Goal: Information Seeking & Learning: Learn about a topic

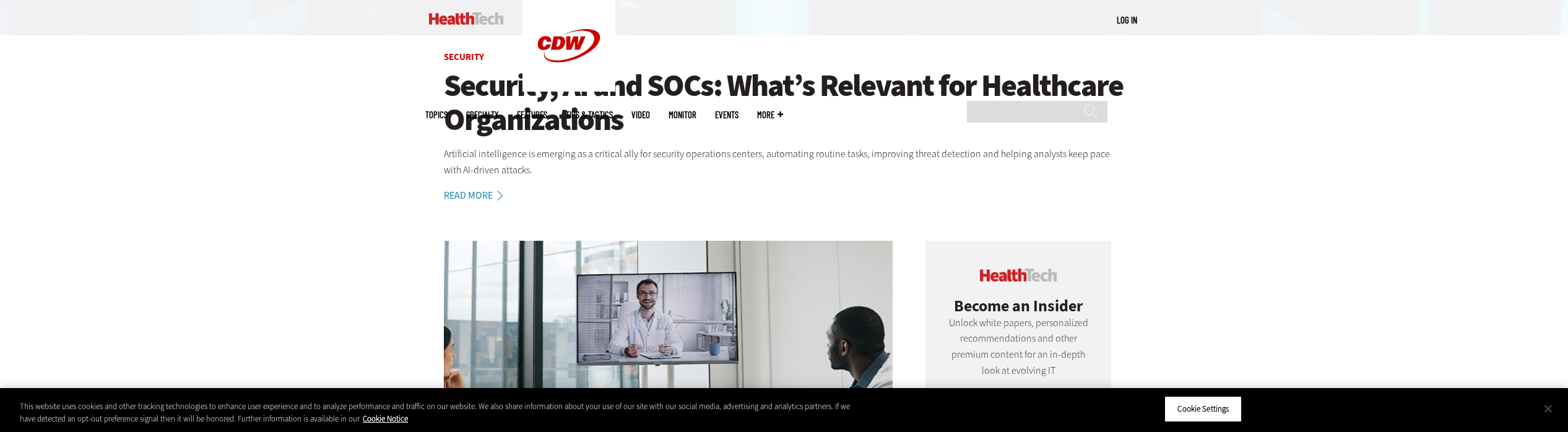
click at [1553, 415] on button "Close" at bounding box center [1548, 409] width 27 height 27
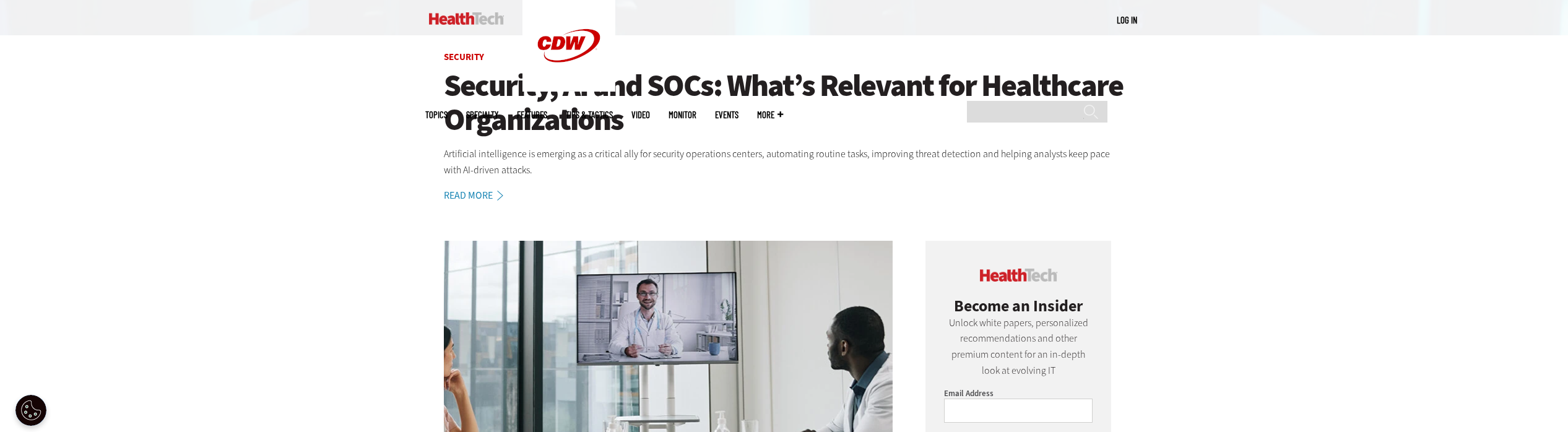
scroll to position [721, 0]
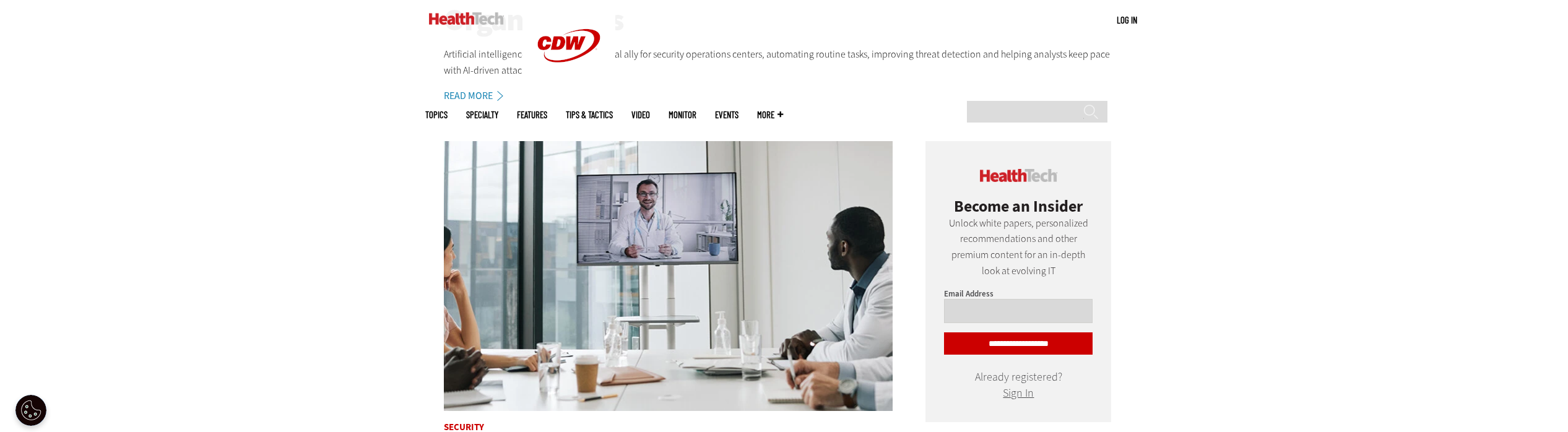
click at [1018, 304] on input "Email Address" at bounding box center [1018, 311] width 149 height 24
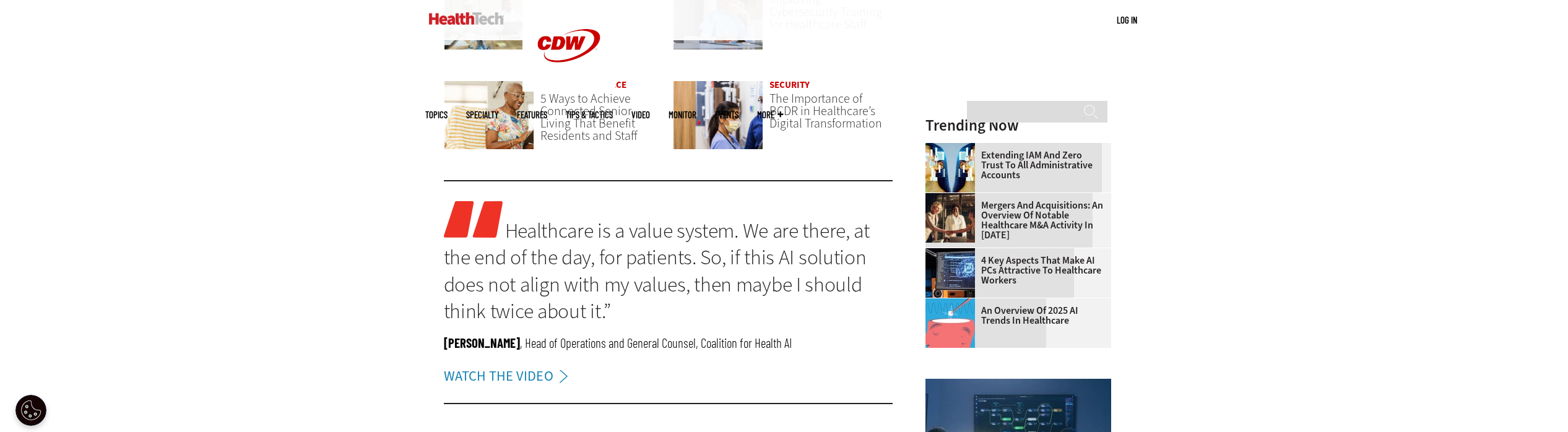
scroll to position [1566, 0]
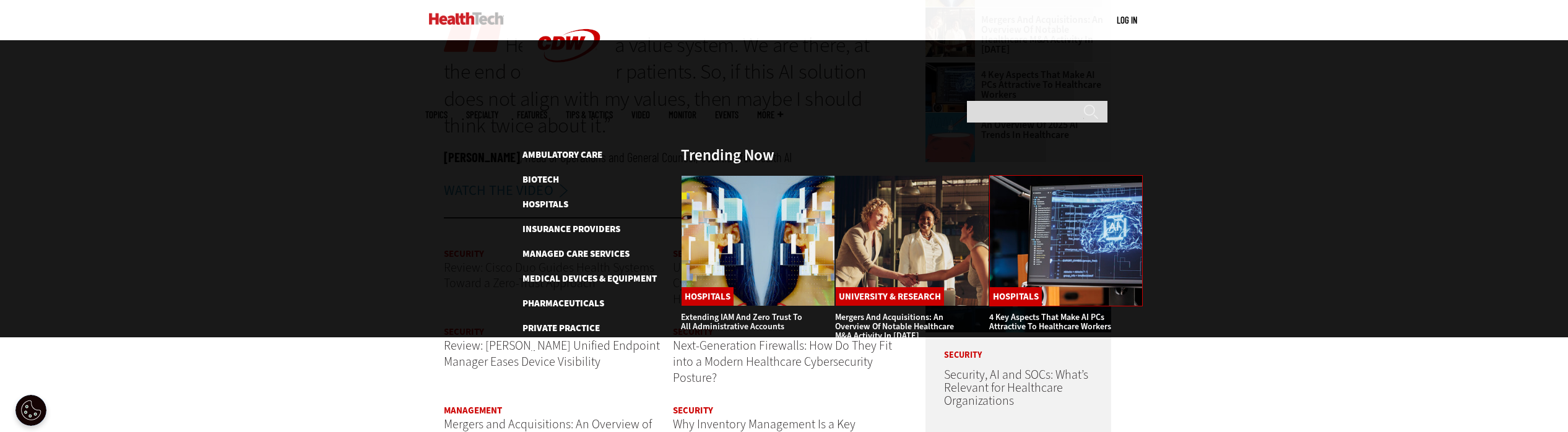
click at [1041, 175] on img at bounding box center [1065, 240] width 154 height 131
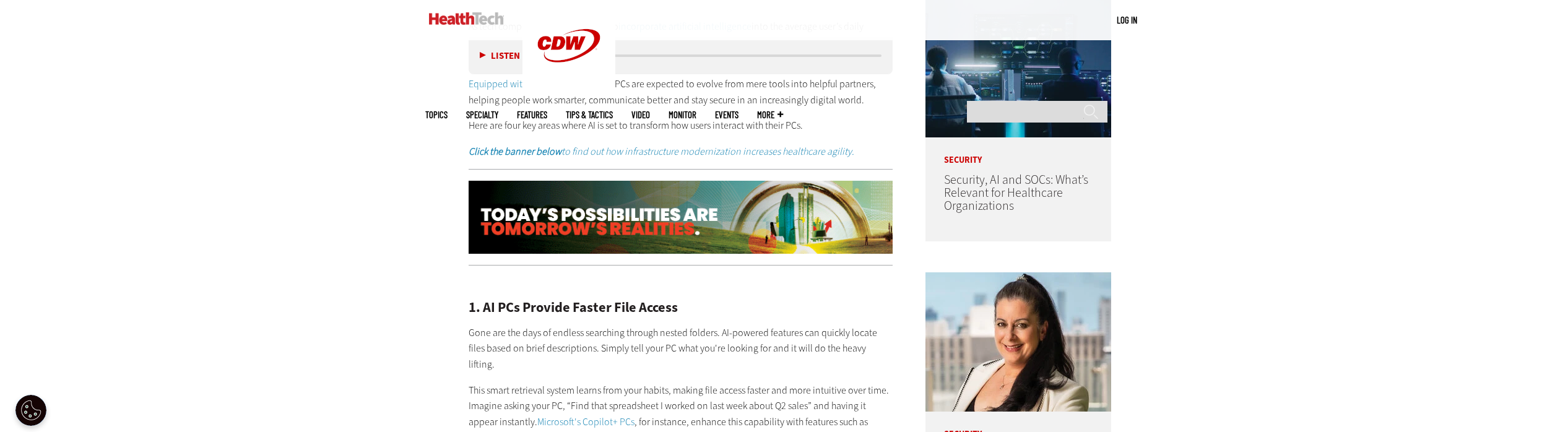
scroll to position [1024, 0]
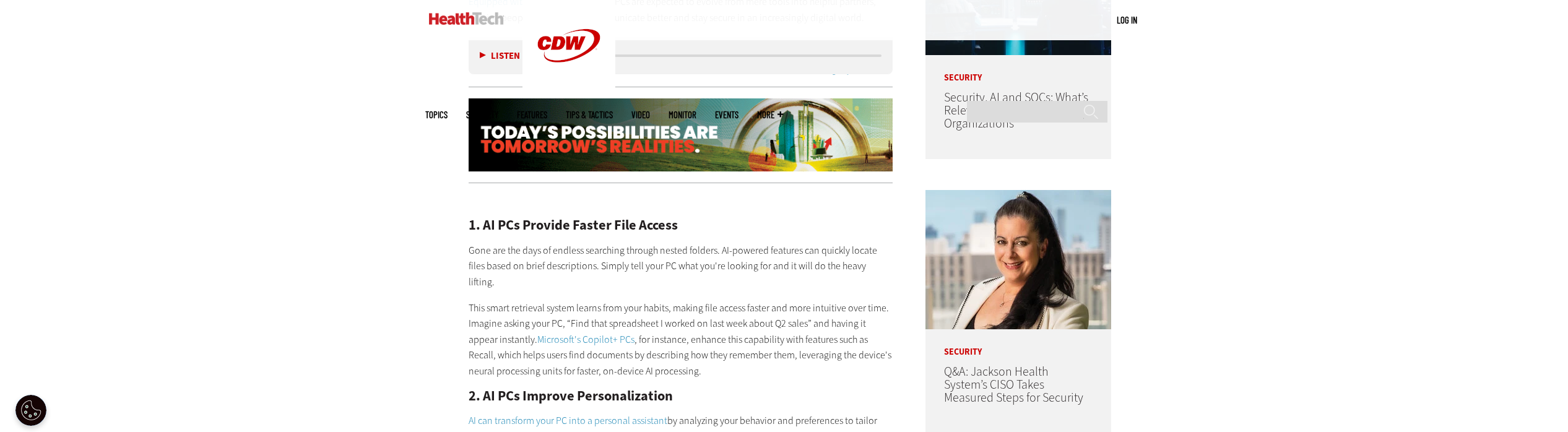
click at [424, 240] on div "Become an Insider Sign up today to receive premium content! Sign Up MENU Log in…" at bounding box center [784, 287] width 1568 height 2622
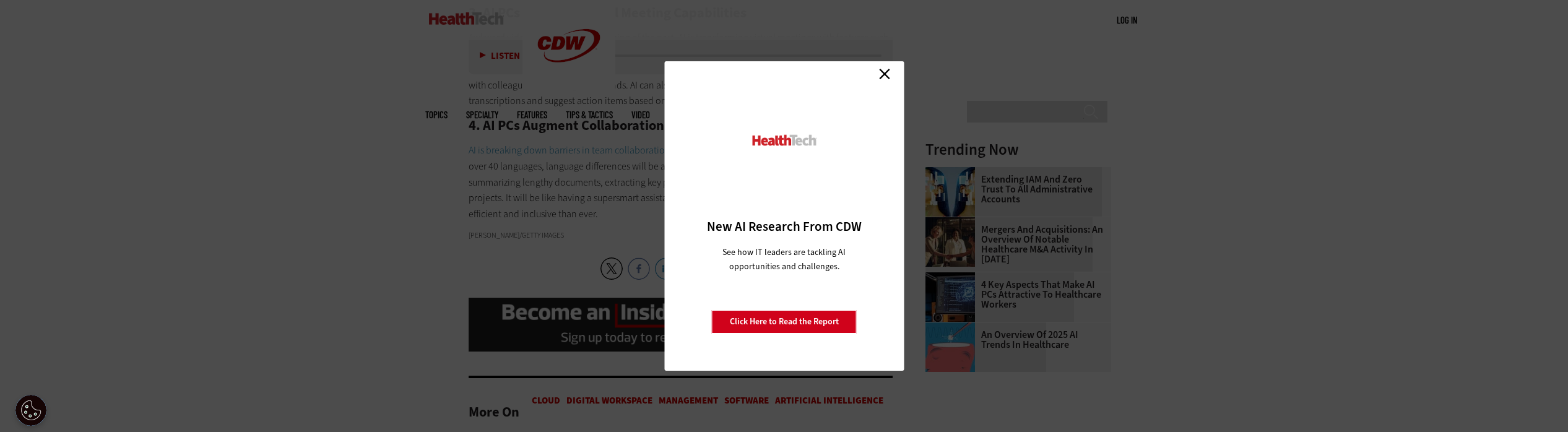
scroll to position [1634, 0]
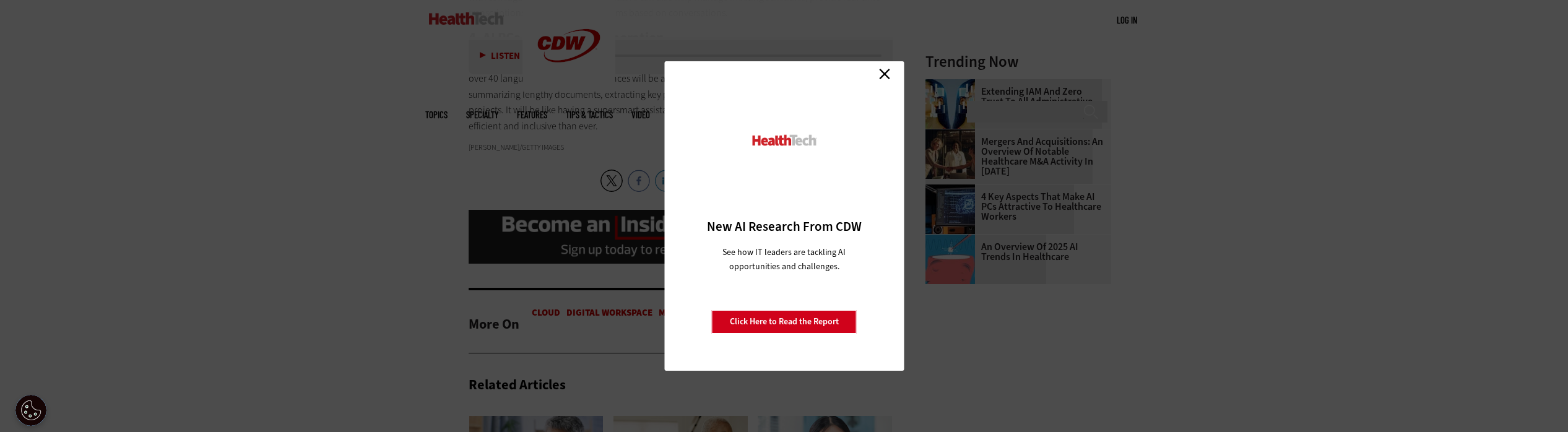
click at [892, 74] on link "Close" at bounding box center [885, 74] width 19 height 19
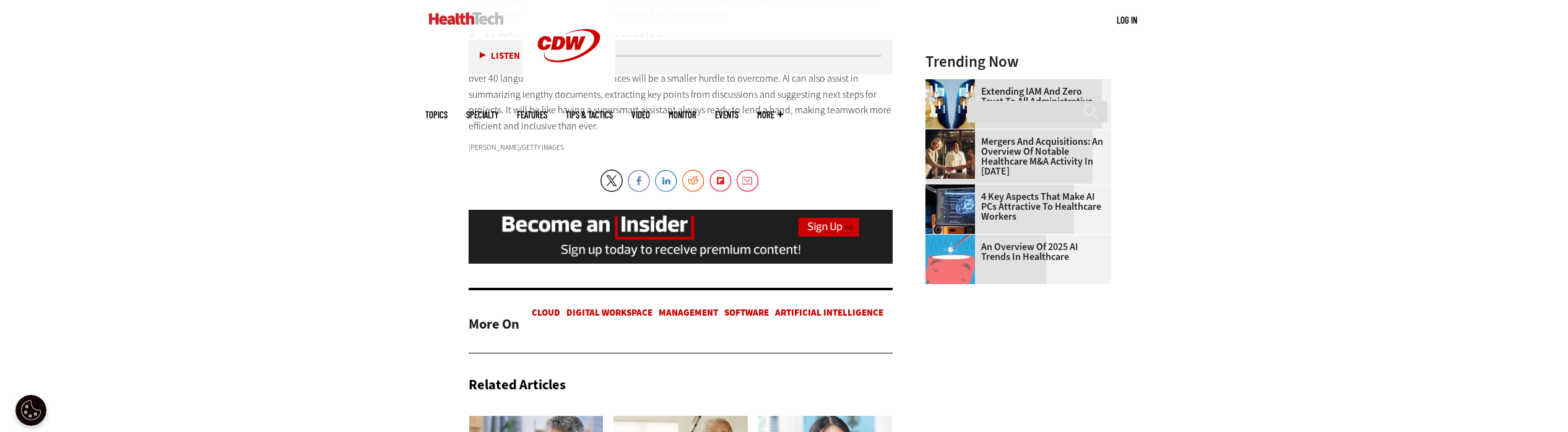
click at [989, 61] on h3 "Trending Now" at bounding box center [1018, 62] width 186 height 15
click at [982, 58] on h3 "Trending Now" at bounding box center [1018, 62] width 186 height 15
click at [448, 110] on span "Topics" at bounding box center [436, 114] width 22 height 9
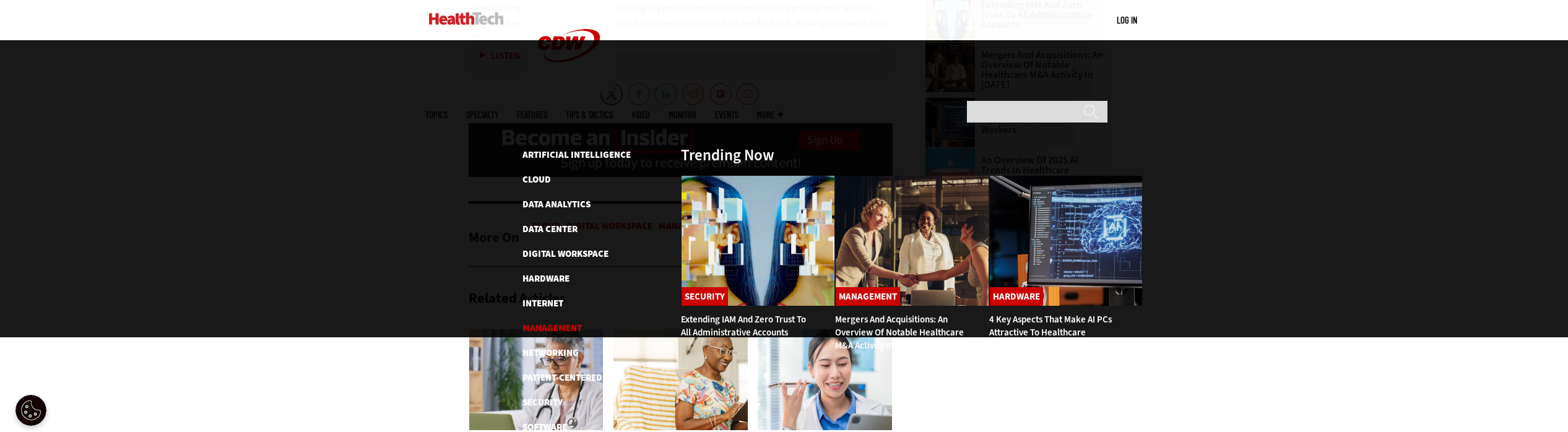
scroll to position [1802, 0]
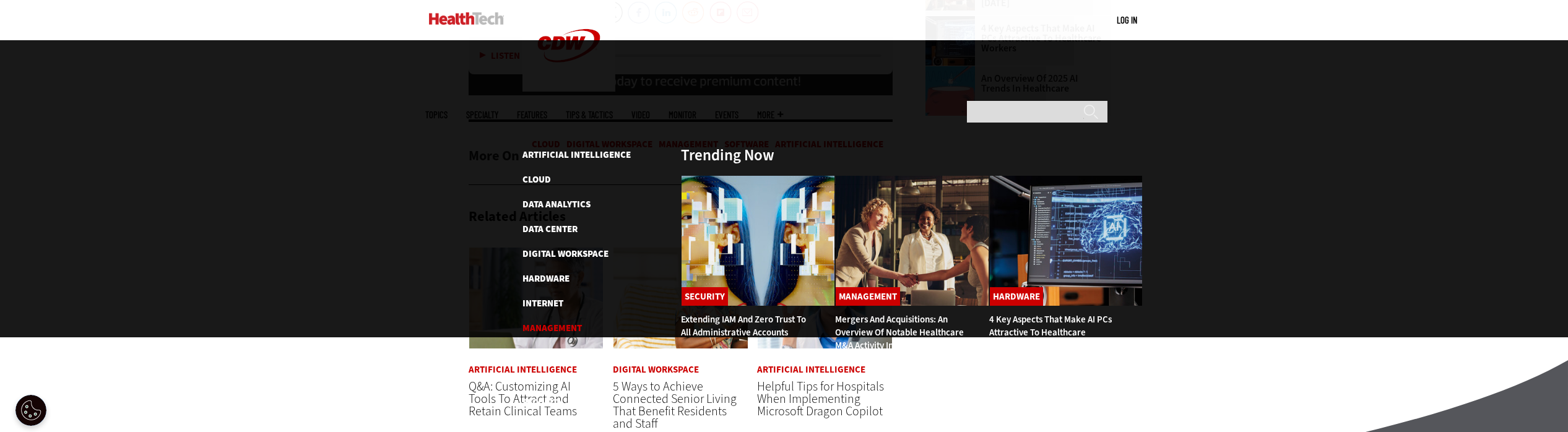
click at [553, 322] on link "Management" at bounding box center [552, 328] width 59 height 12
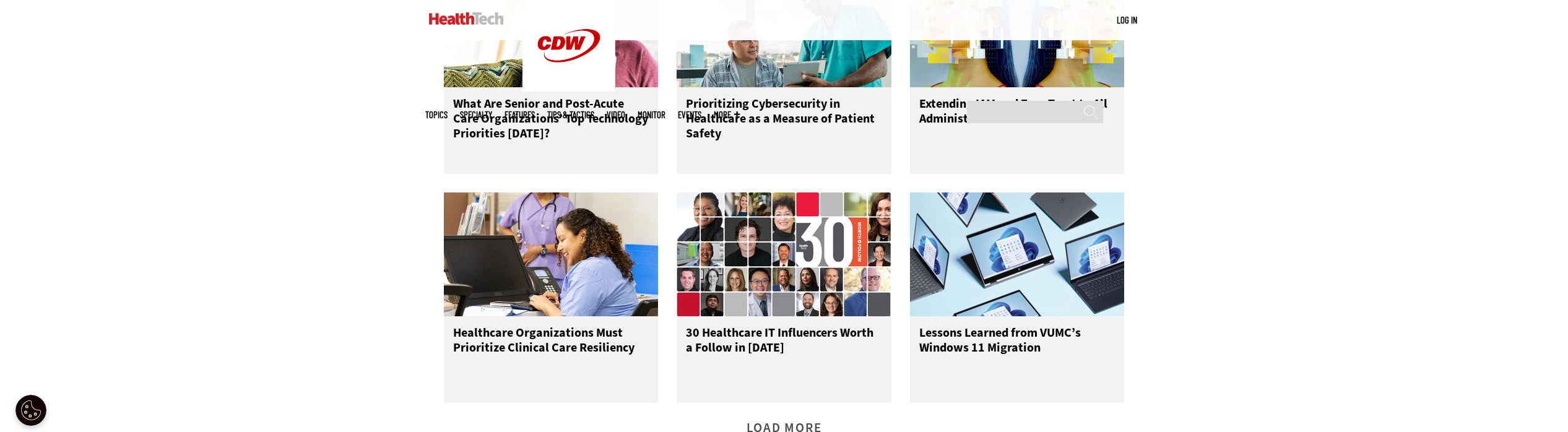
scroll to position [1465, 0]
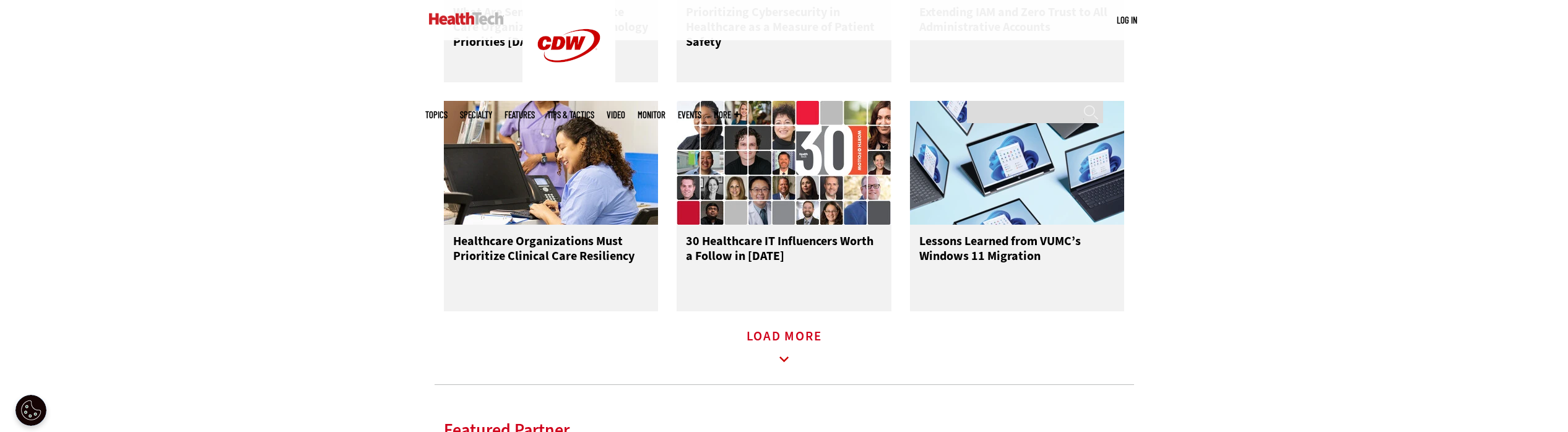
click at [779, 360] on icon at bounding box center [784, 359] width 28 height 28
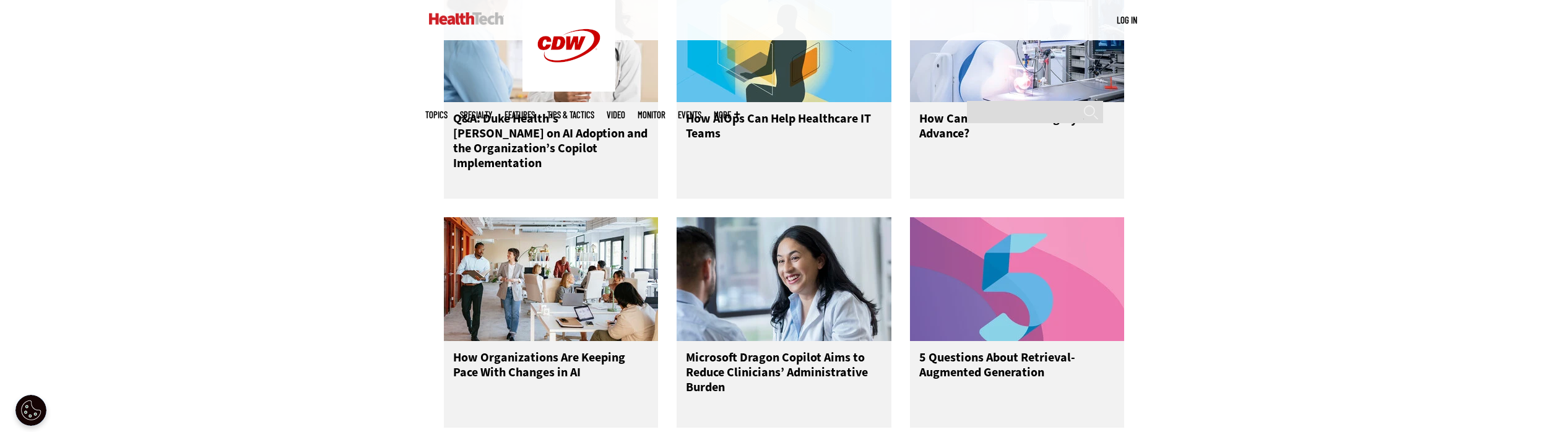
scroll to position [2129, 0]
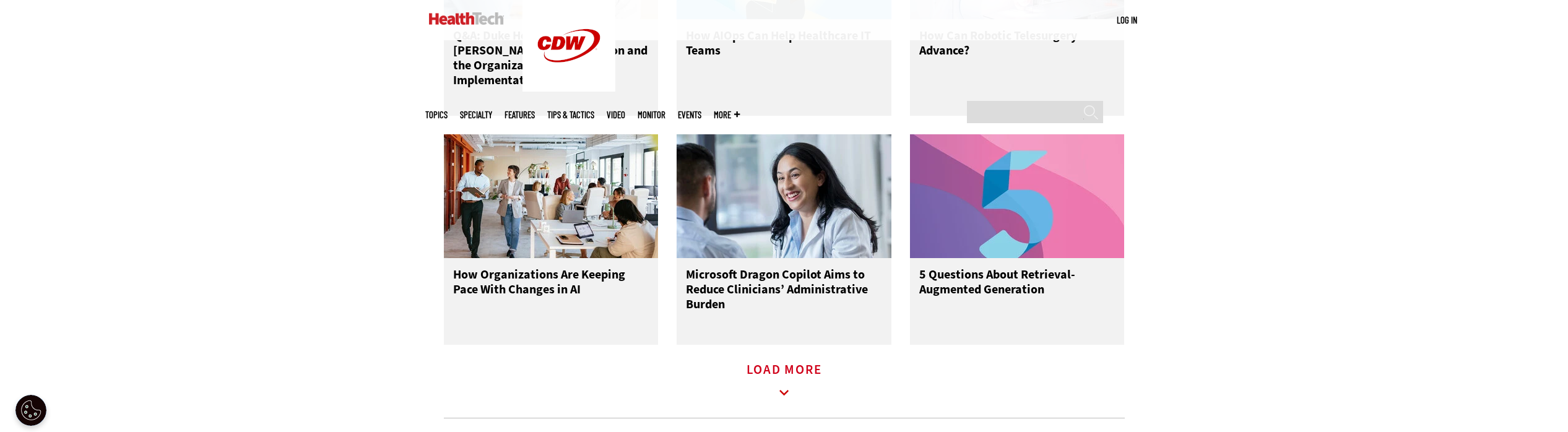
click at [767, 378] on link "Load More" at bounding box center [784, 382] width 76 height 34
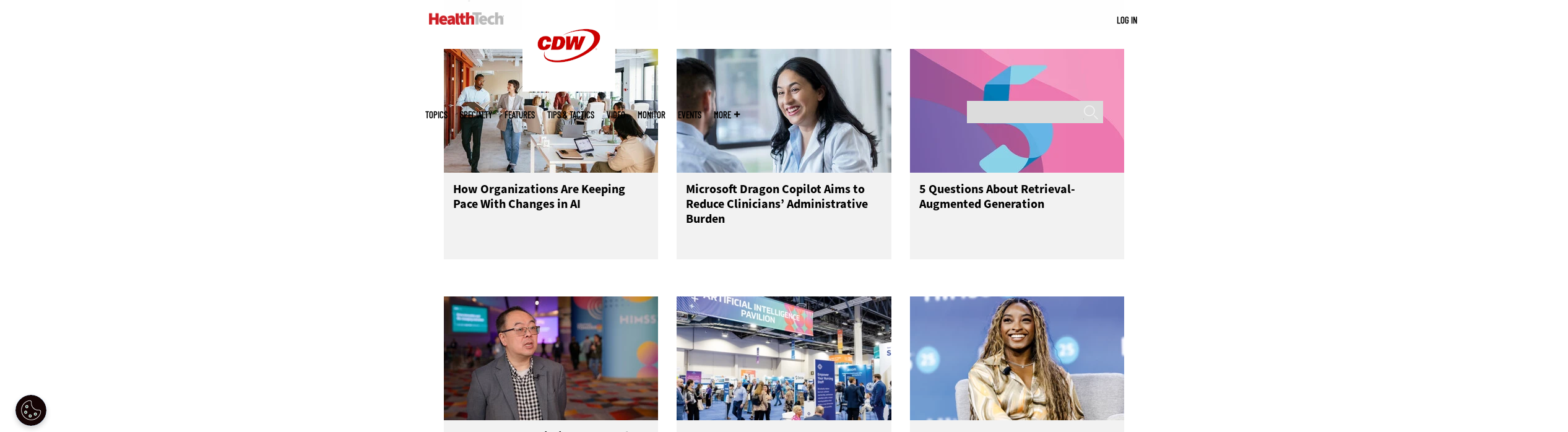
scroll to position [2300, 0]
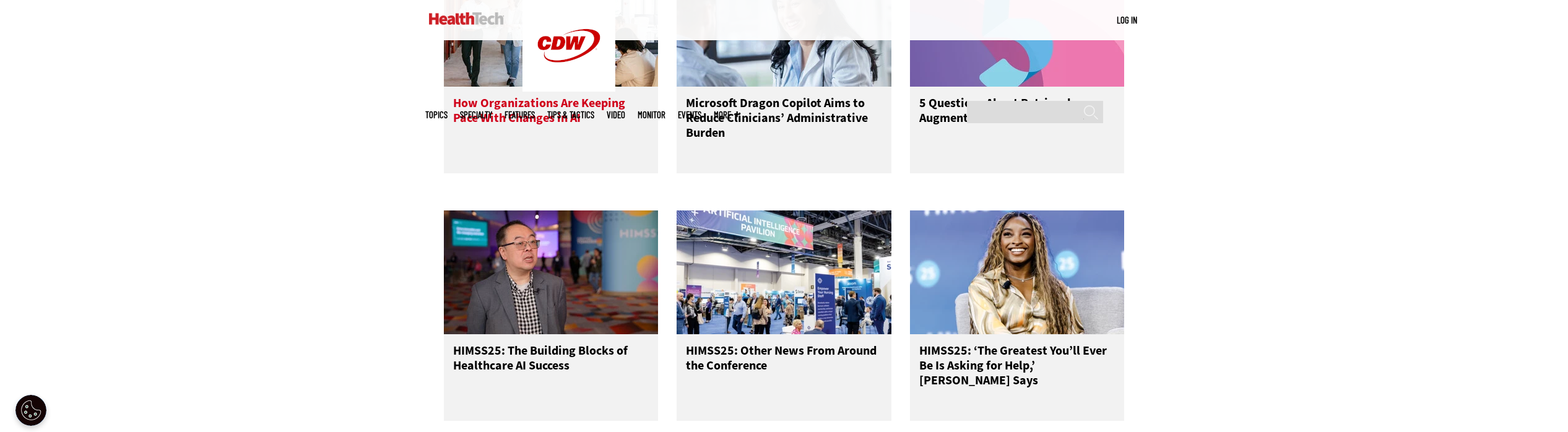
click at [470, 123] on h3 "How Organizations Are Keeping Pace With Changes in AI" at bounding box center [551, 121] width 196 height 50
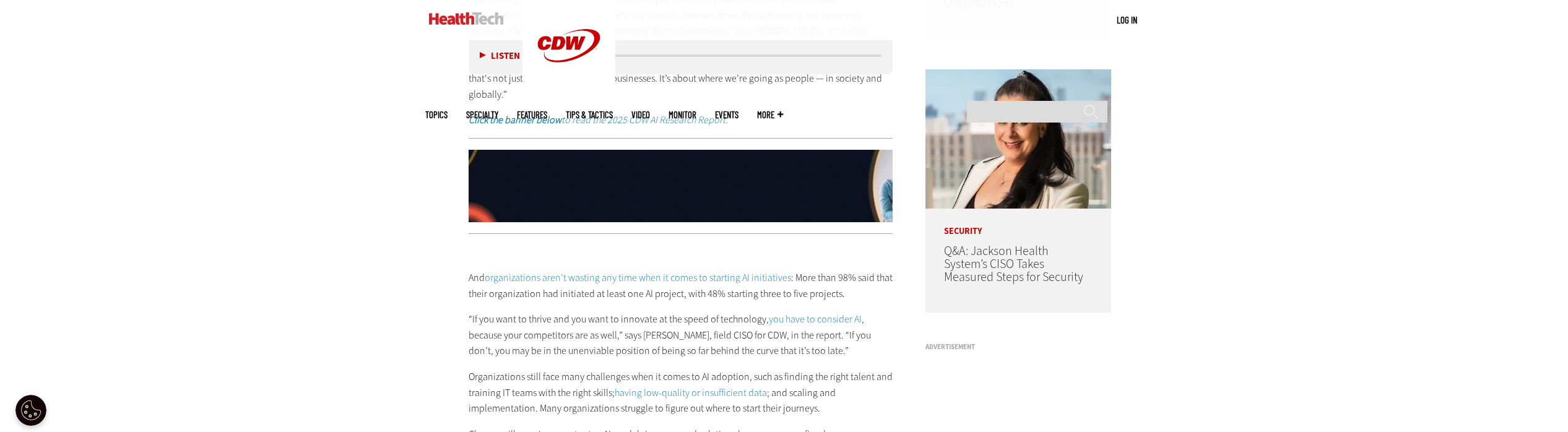
scroll to position [1156, 0]
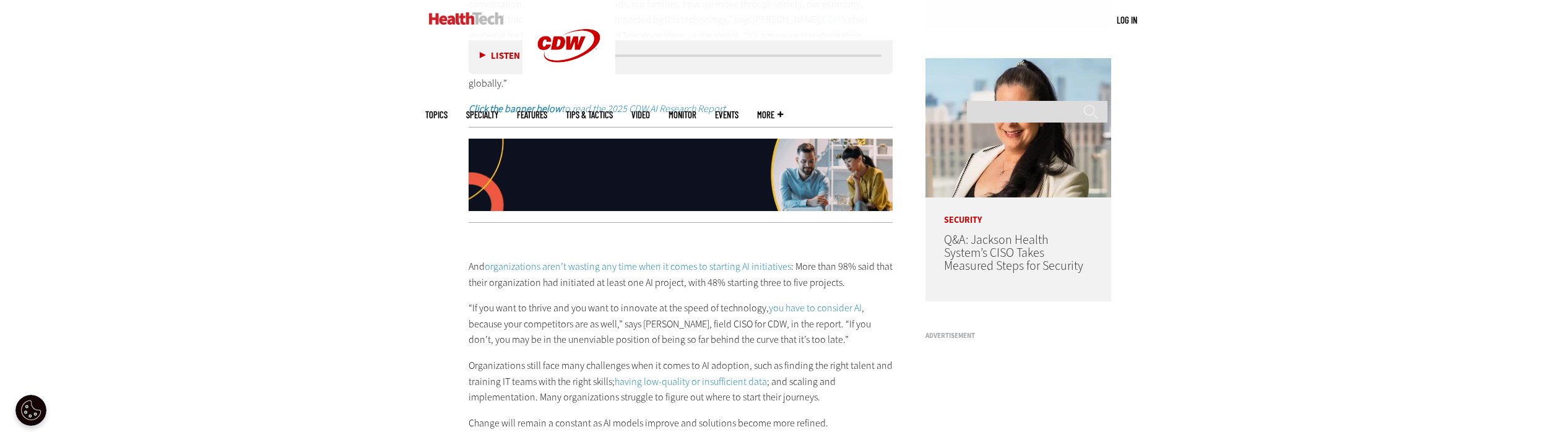
click at [537, 259] on p "And organizations aren’t wasting any time when it comes to starting AI initiati…" at bounding box center [680, 274] width 424 height 32
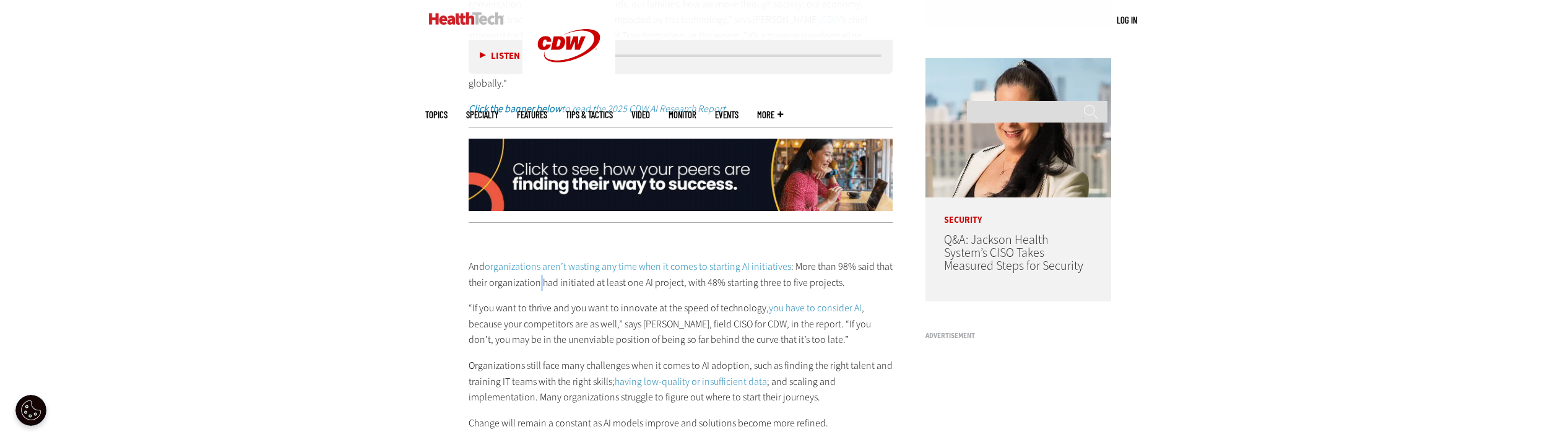
click at [537, 259] on p "And organizations aren’t wasting any time when it comes to starting AI initiati…" at bounding box center [680, 274] width 424 height 32
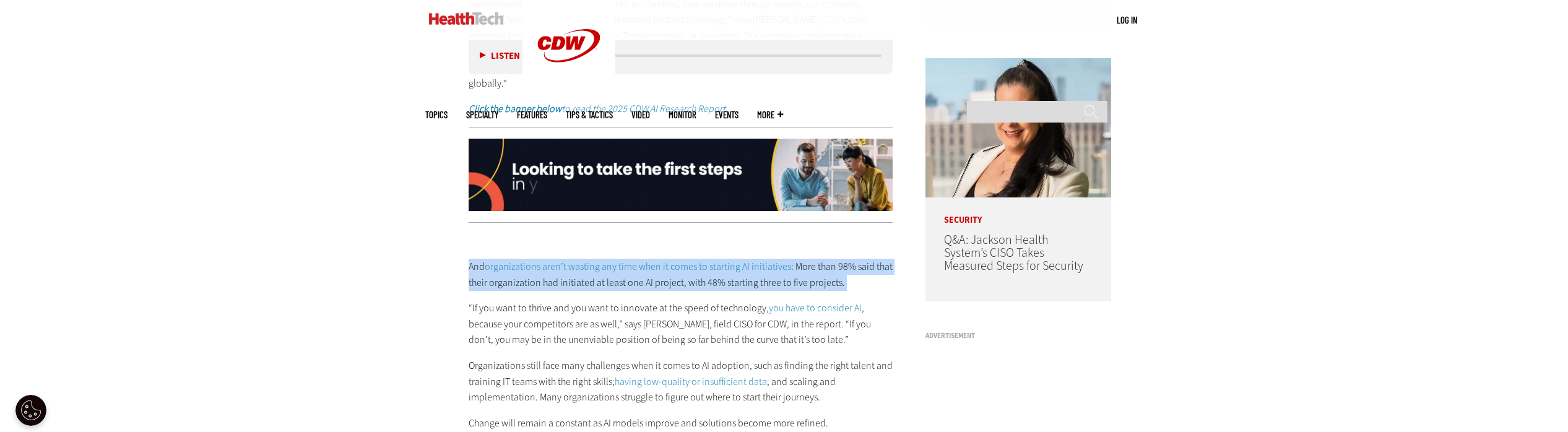
click at [537, 259] on p "And organizations aren’t wasting any time when it comes to starting AI initiati…" at bounding box center [680, 274] width 424 height 32
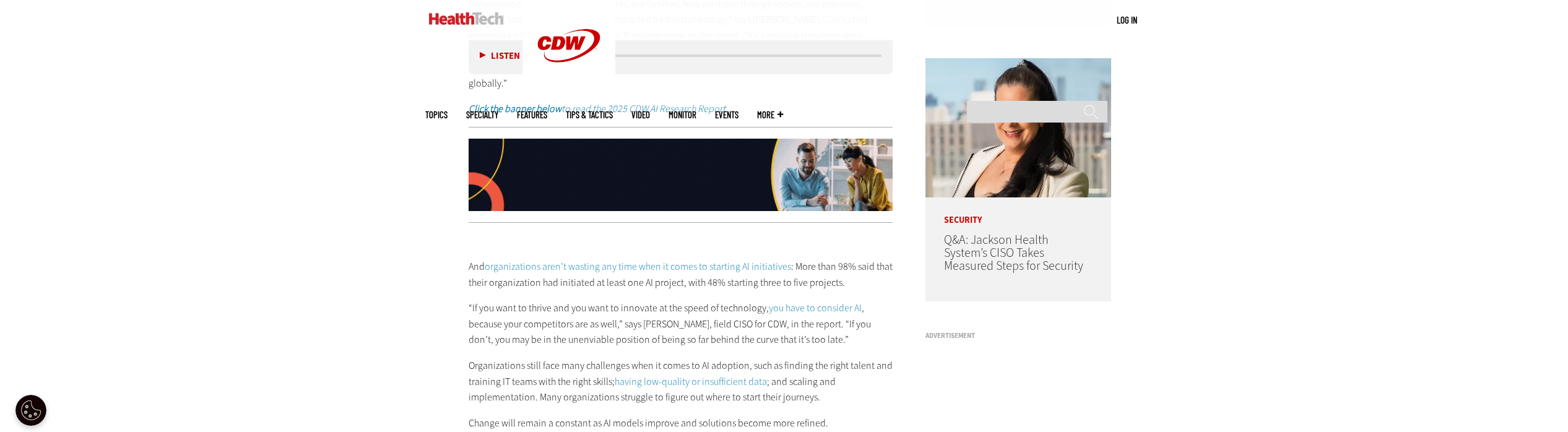
click at [408, 237] on div "Become an Insider Sign up today to receive premium content! Sign Up MENU Log in…" at bounding box center [784, 113] width 1568 height 2540
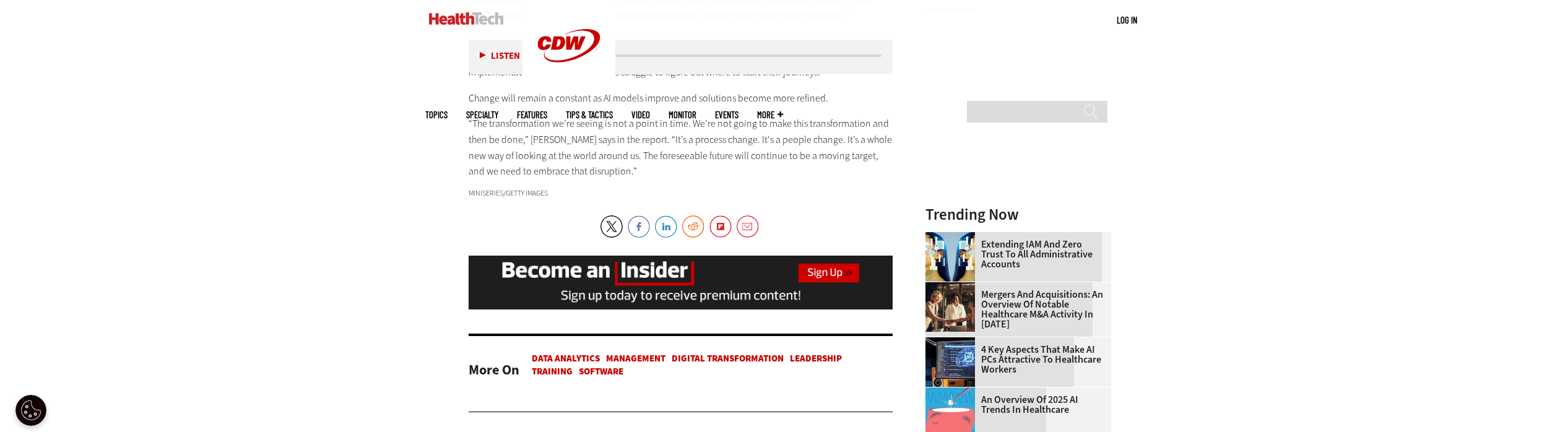
scroll to position [1564, 0]
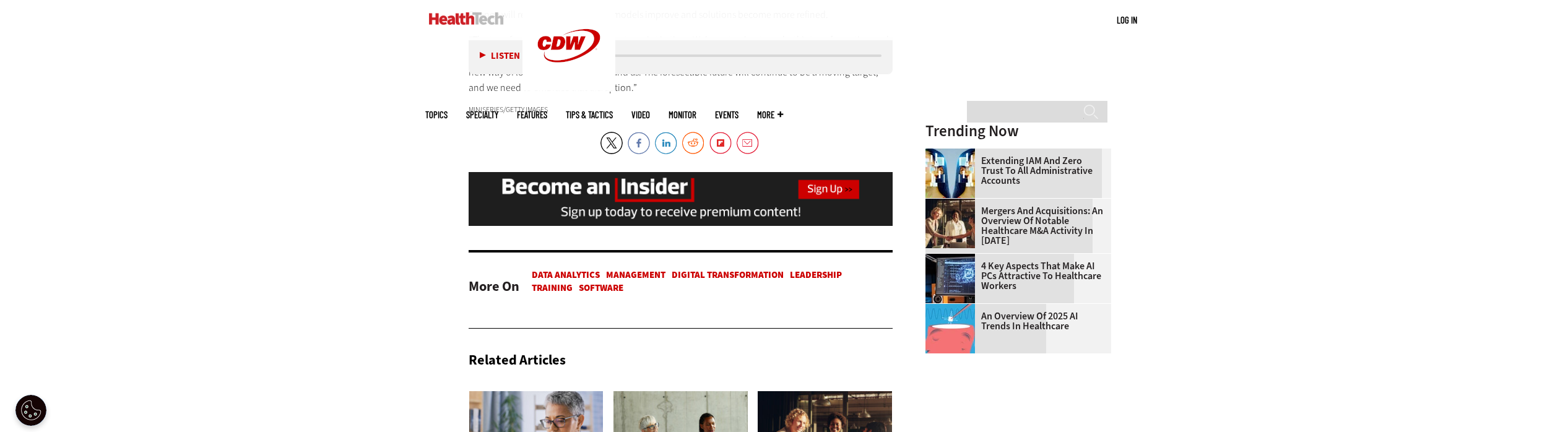
click at [1069, 229] on link "Mergers and Acquisitions: An Overview of Notable Healthcare M&A Activity in [DA…" at bounding box center [1015, 226] width 179 height 40
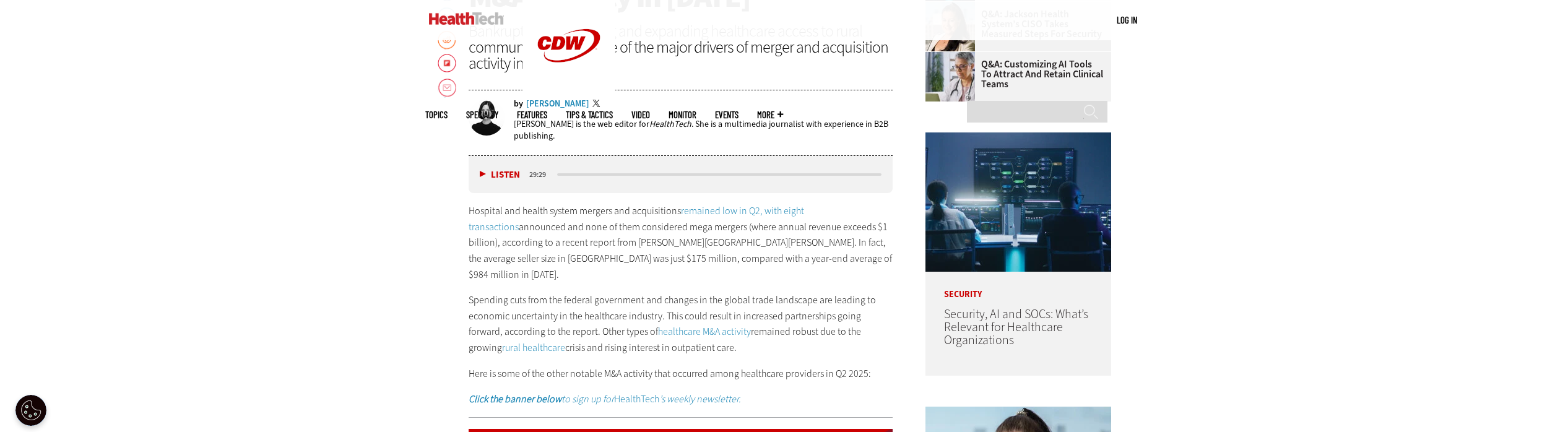
scroll to position [873, 0]
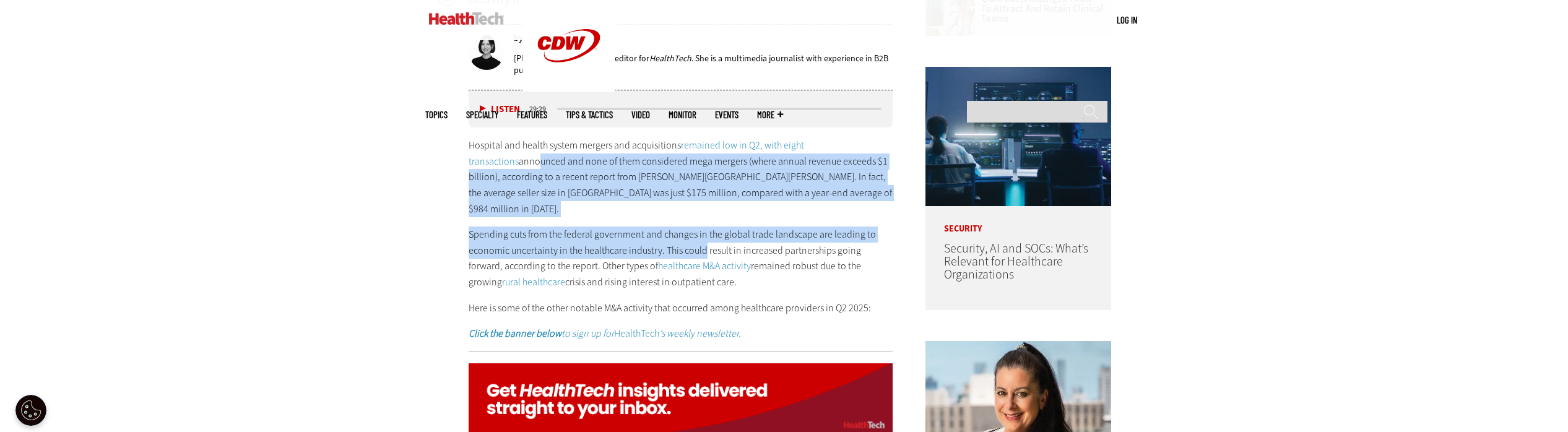
drag, startPoint x: 486, startPoint y: 167, endPoint x: 705, endPoint y: 231, distance: 228.2
click at [705, 231] on div "Hospital and health system mergers and acquisitions remained low in Q2, with ei…" at bounding box center [680, 240] width 424 height 204
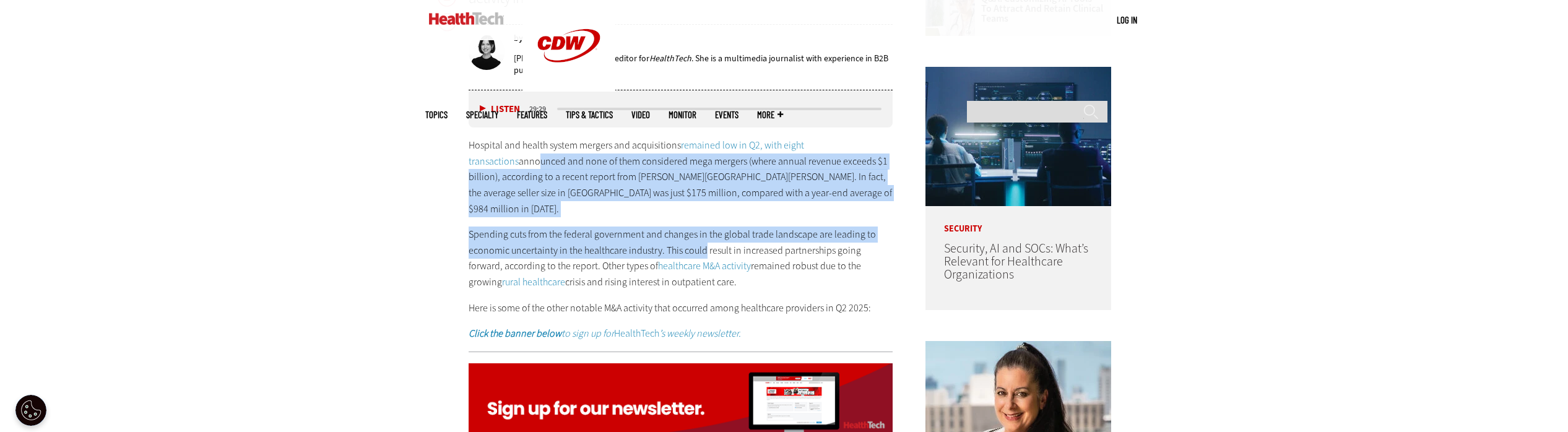
click at [705, 231] on p "Spending cuts from the federal government and changes in the global trade lands…" at bounding box center [680, 258] width 424 height 63
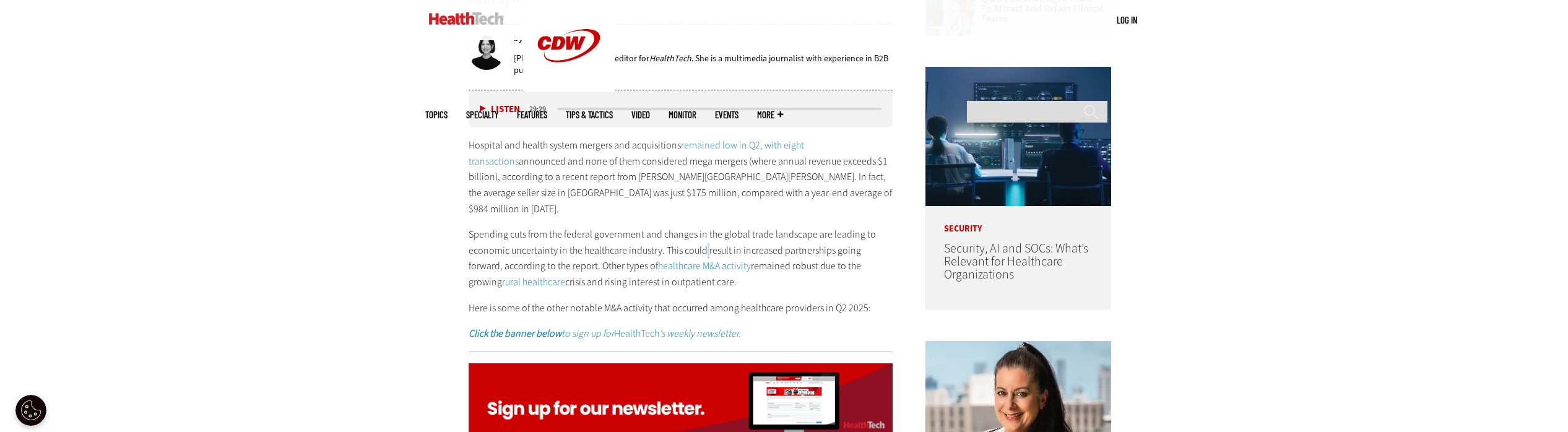
click at [705, 231] on p "Spending cuts from the federal government and changes in the global trade lands…" at bounding box center [680, 258] width 424 height 63
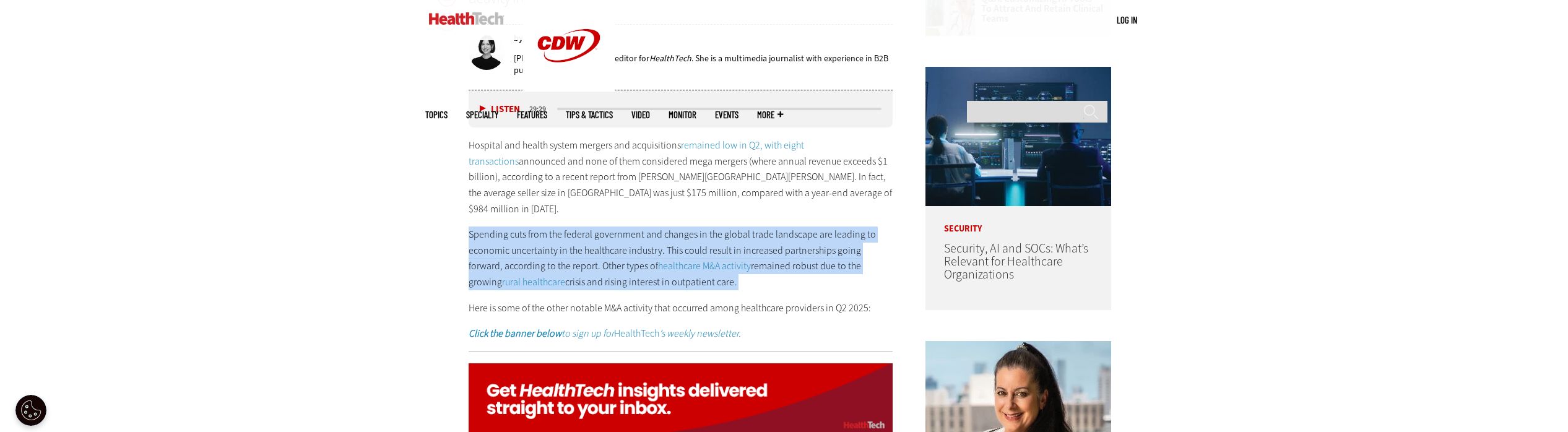
click at [705, 231] on p "Spending cuts from the federal government and changes in the global trade lands…" at bounding box center [680, 258] width 424 height 63
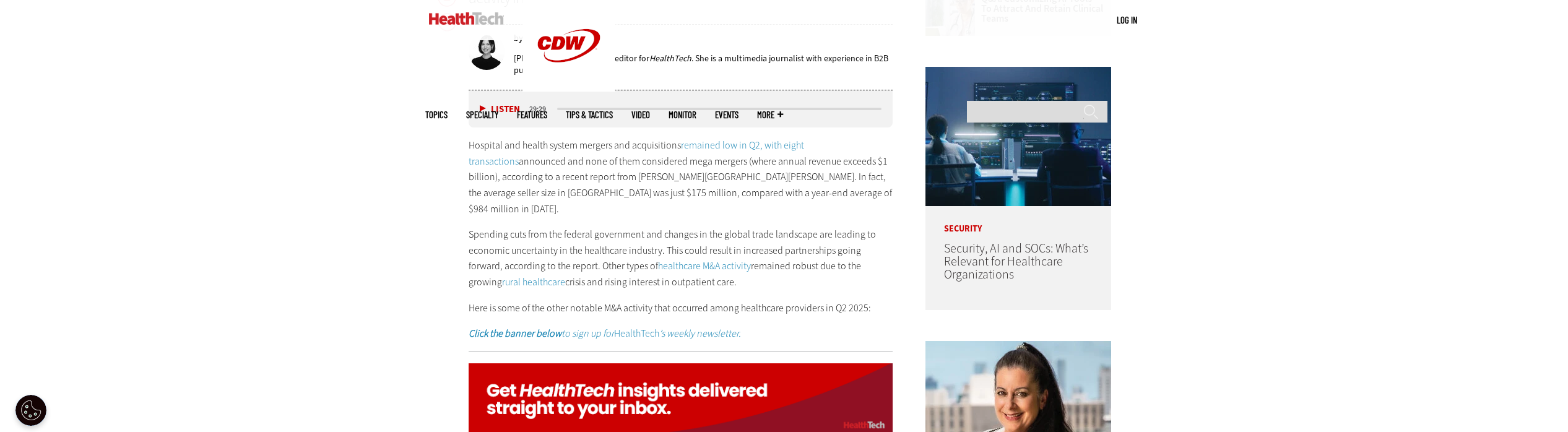
click at [628, 183] on p "Hospital and health system mergers and acquisitions remained low in Q2, with ei…" at bounding box center [680, 177] width 424 height 79
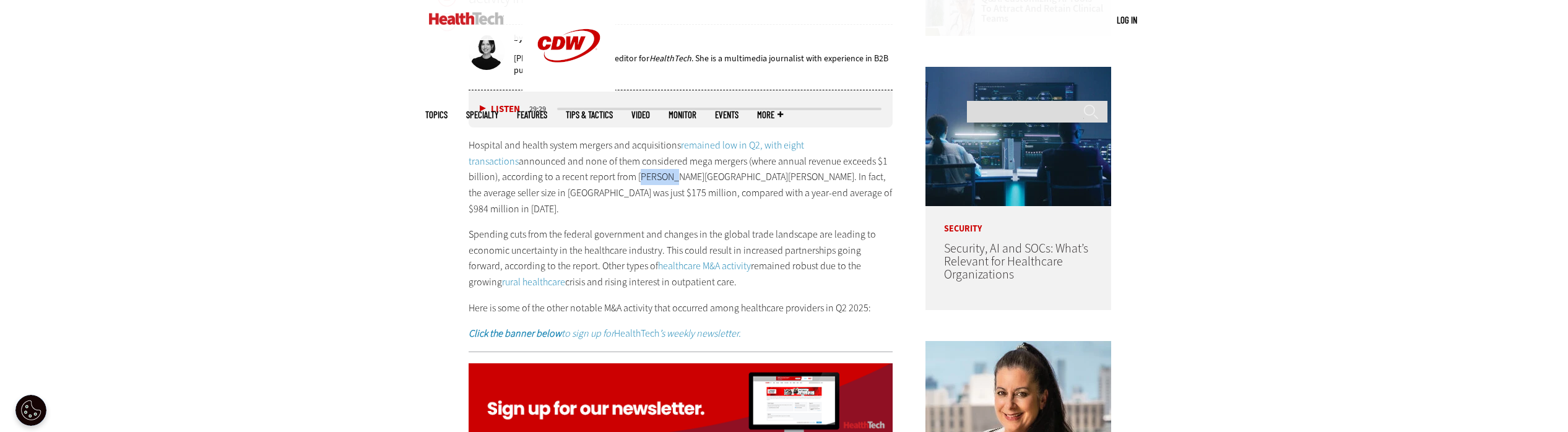
click at [628, 183] on p "Hospital and health system mergers and acquisitions remained low in Q2, with ei…" at bounding box center [680, 177] width 424 height 79
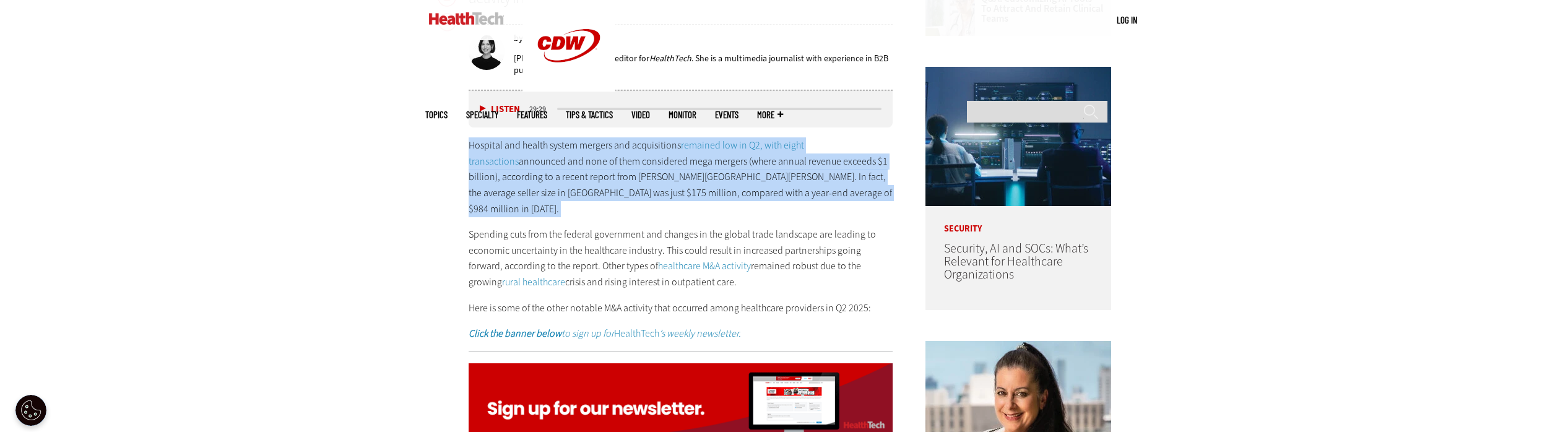
click at [628, 183] on p "Hospital and health system mergers and acquisitions remained low in Q2, with ei…" at bounding box center [680, 177] width 424 height 79
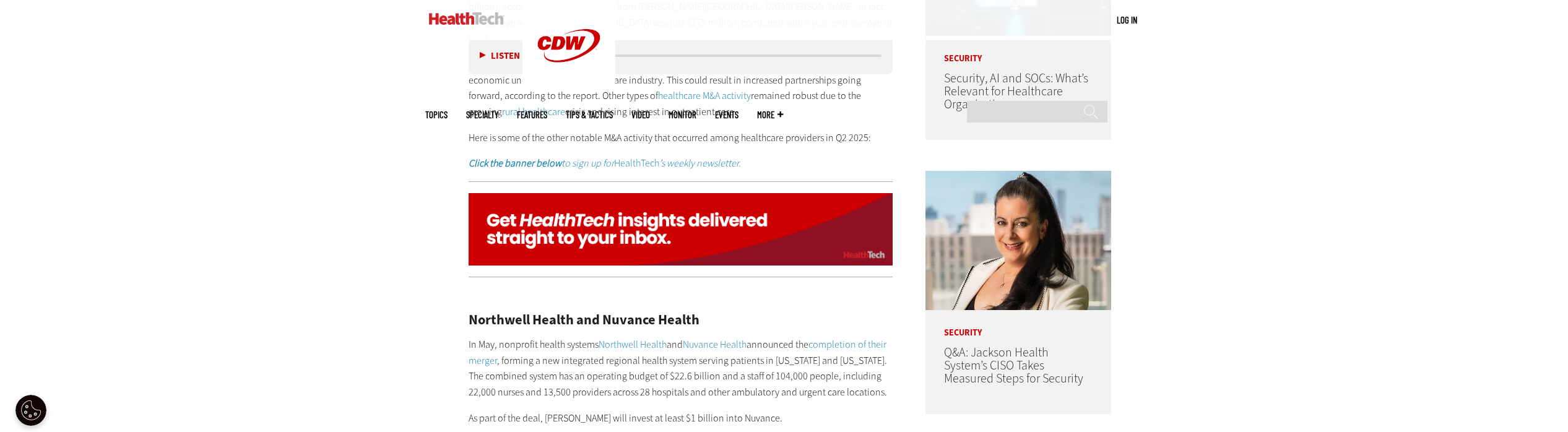
scroll to position [1125, 0]
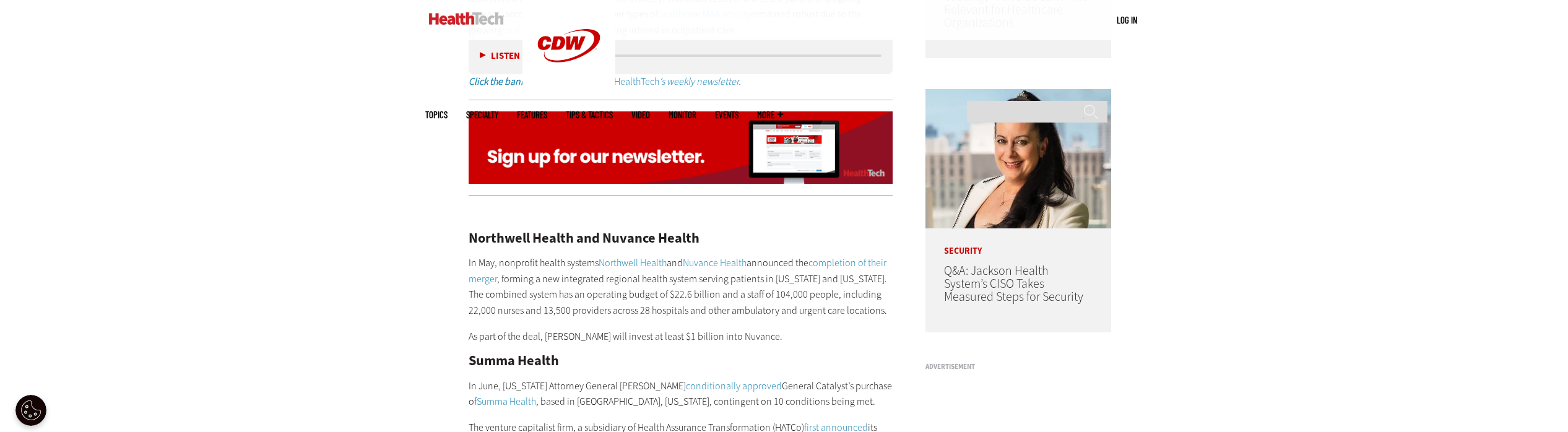
click at [552, 231] on h2 "Northwell Health and Nuvance Health" at bounding box center [680, 238] width 424 height 14
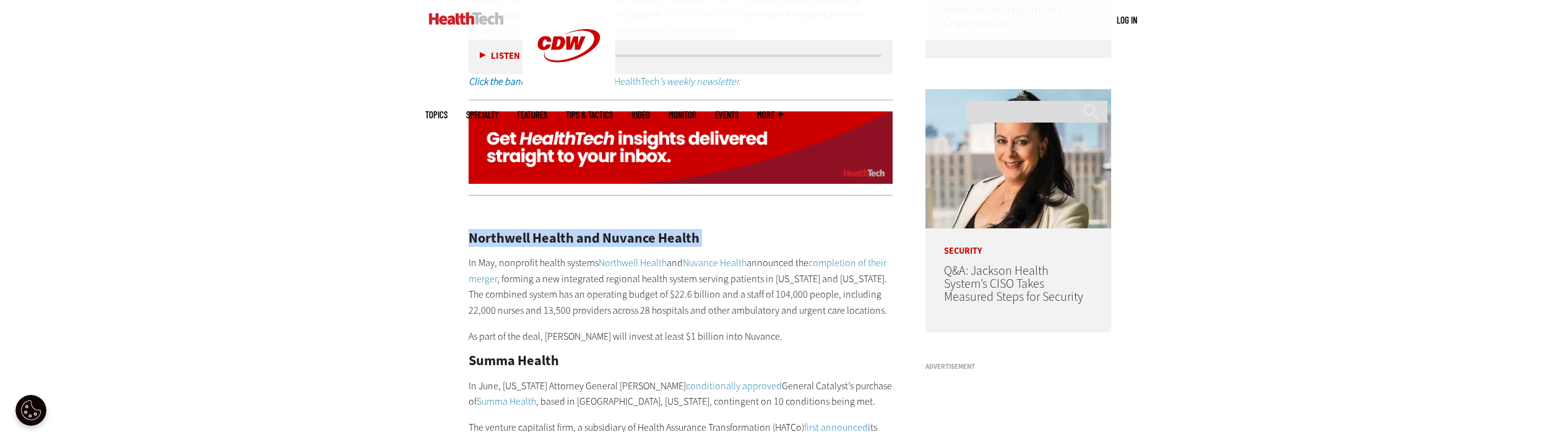
click at [552, 231] on h2 "Northwell Health and Nuvance Health" at bounding box center [680, 238] width 424 height 14
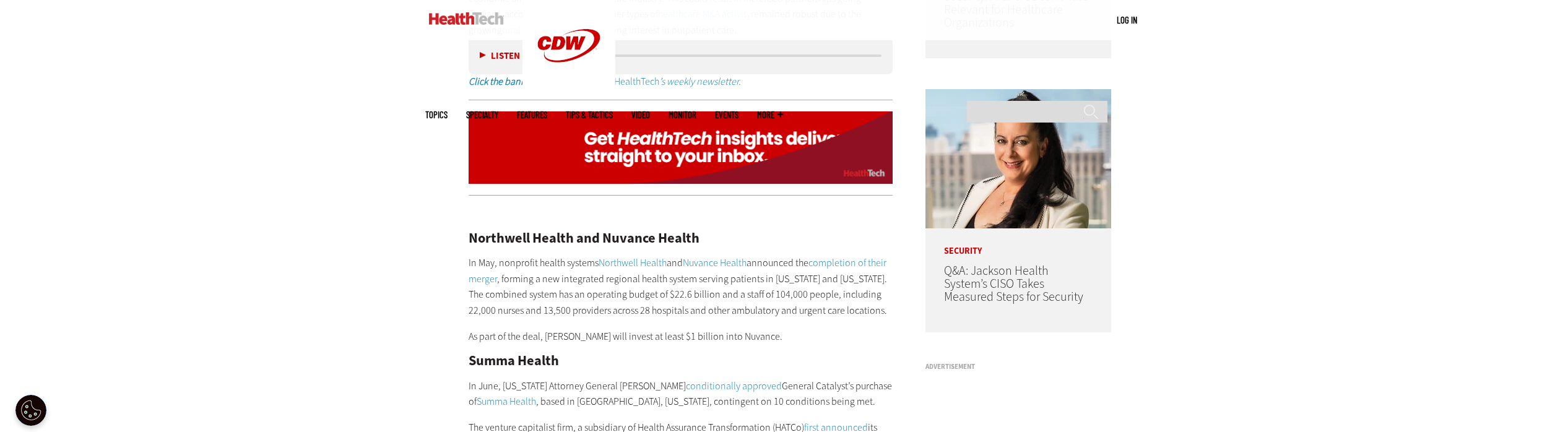
click at [470, 255] on p "In May, nonprofit health systems Northwell Health and Nuvance Health announced …" at bounding box center [680, 286] width 424 height 63
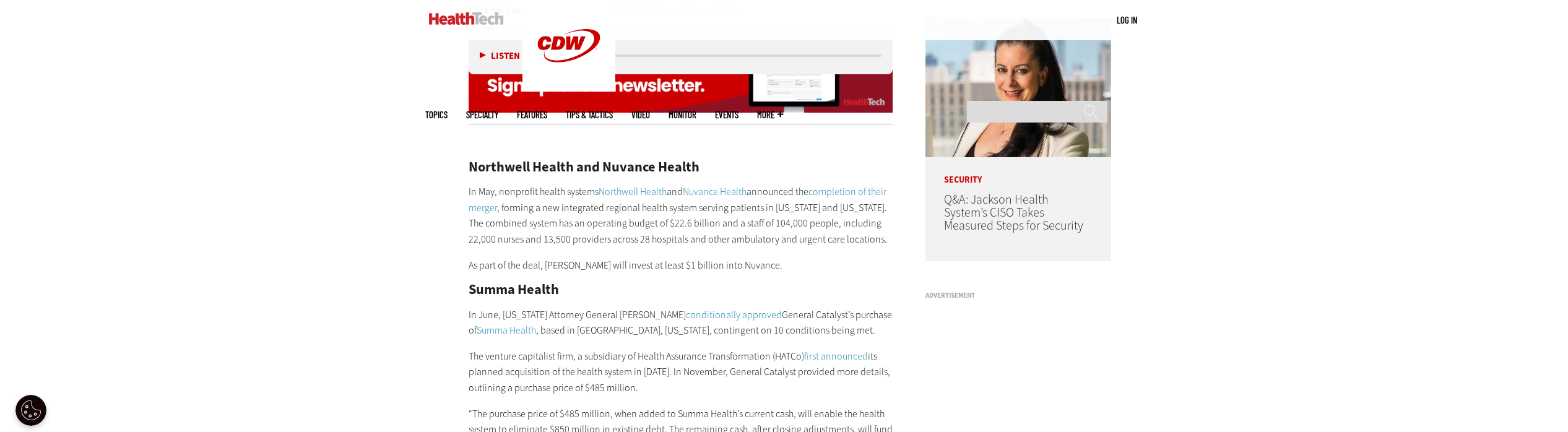
scroll to position [1258, 0]
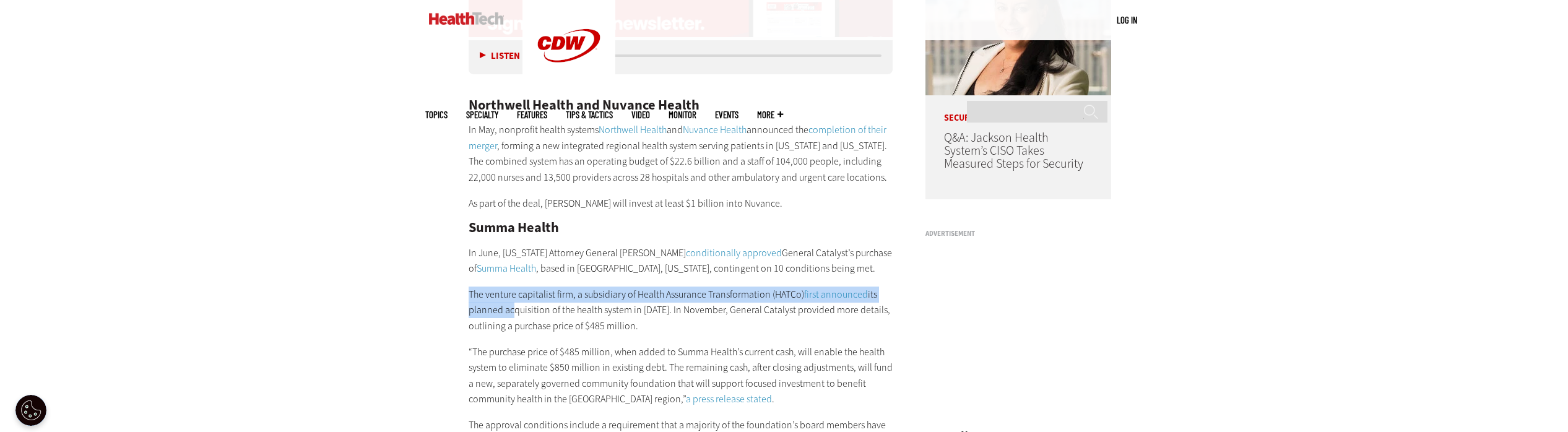
drag, startPoint x: 444, startPoint y: 271, endPoint x: 509, endPoint y: 280, distance: 65.6
click at [509, 287] on p "The venture capitalist firm, a subsidiary of Health Assurance Transformation (H…" at bounding box center [680, 310] width 424 height 47
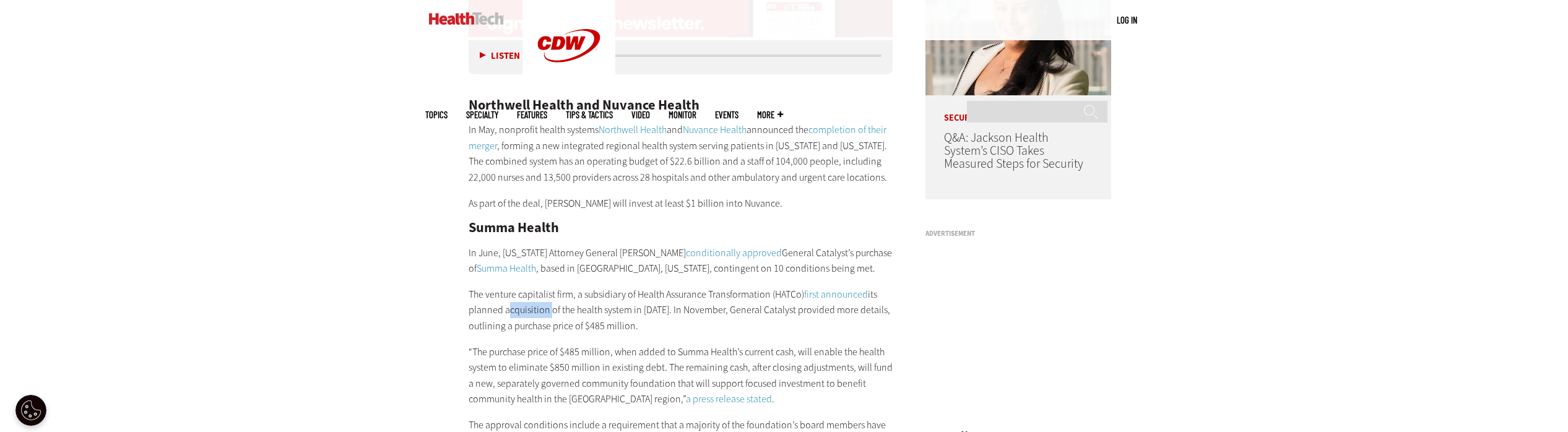
click at [509, 287] on p "The venture capitalist firm, a subsidiary of Health Assurance Transformation (H…" at bounding box center [680, 310] width 424 height 47
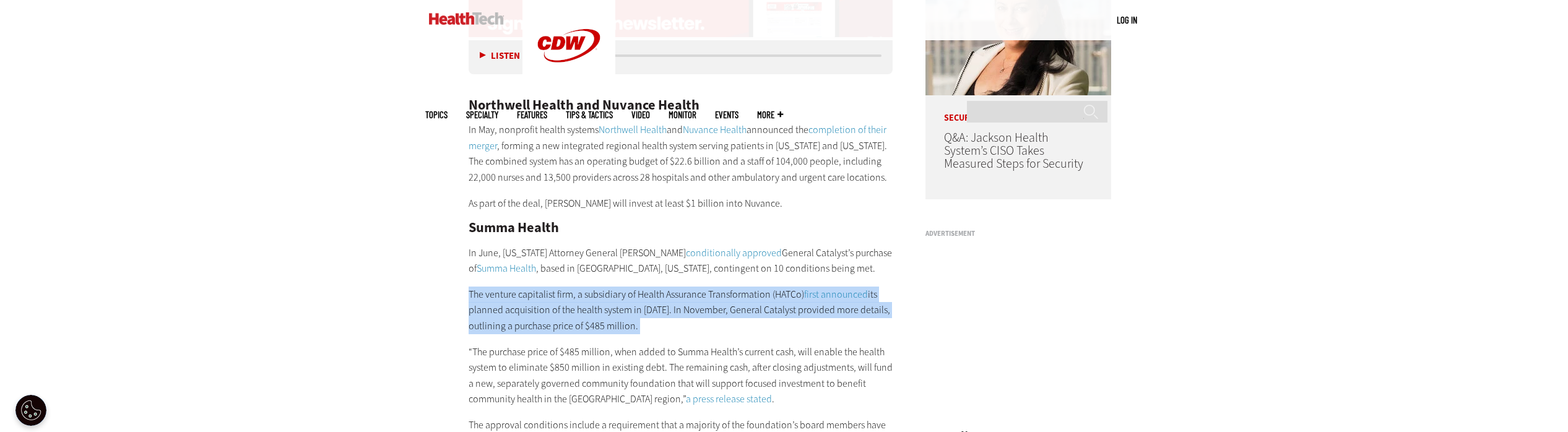
click at [509, 287] on p "The venture capitalist firm, a subsidiary of Health Assurance Transformation (H…" at bounding box center [680, 310] width 424 height 47
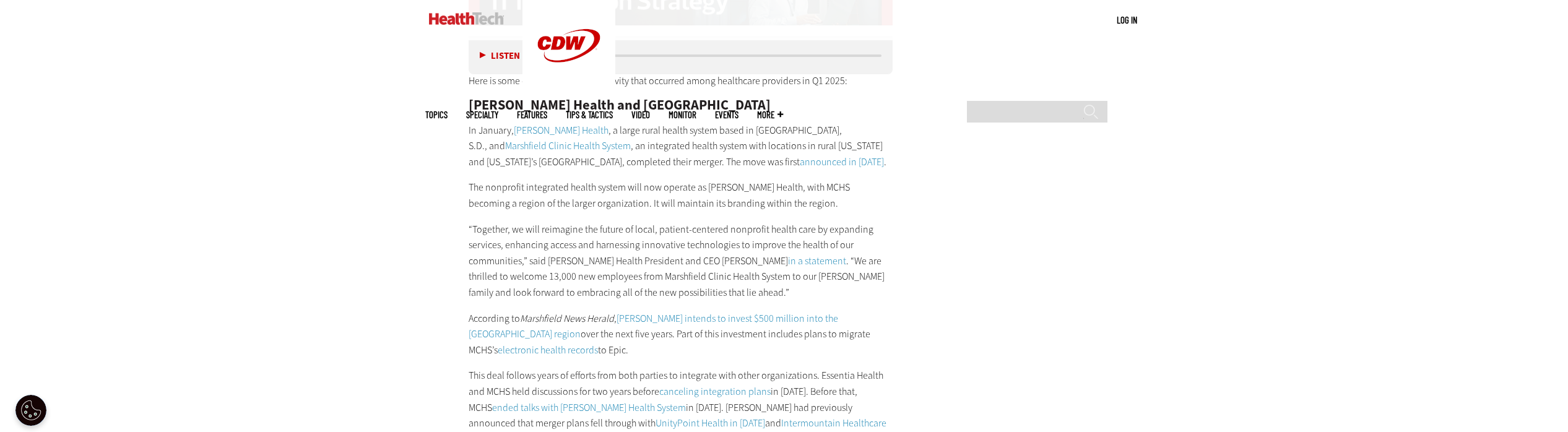
scroll to position [5219, 0]
